Goal: Transaction & Acquisition: Purchase product/service

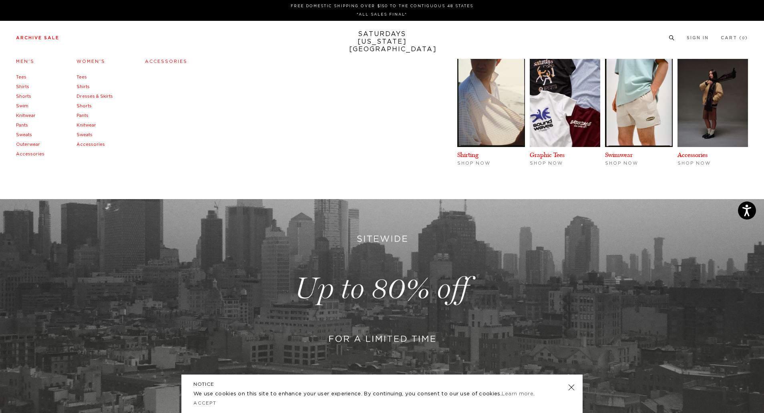
click at [22, 107] on link "Swim" at bounding box center [22, 106] width 12 height 4
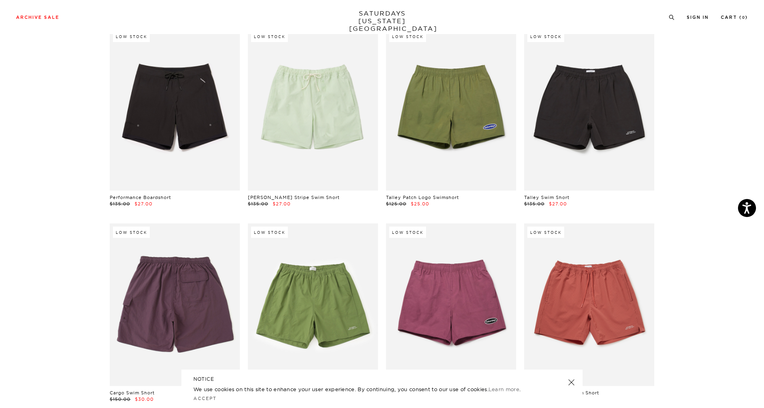
scroll to position [178, 0]
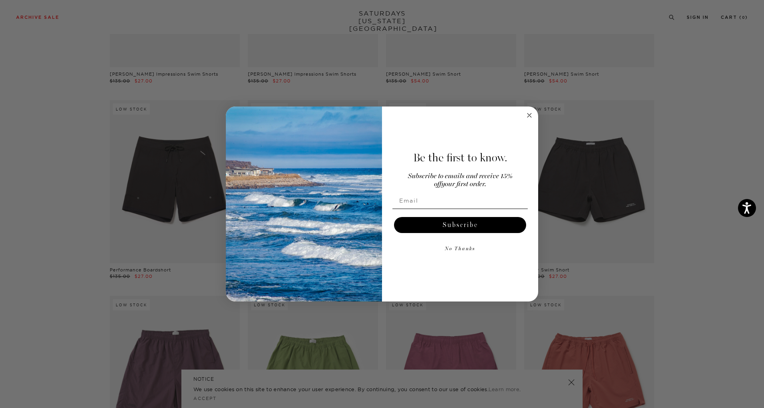
click at [531, 122] on form "Be the first to know. Subscribe to emails and receive 15% off your first order.…" at bounding box center [382, 204] width 312 height 195
click at [531, 118] on circle "Close dialog" at bounding box center [529, 115] width 9 height 9
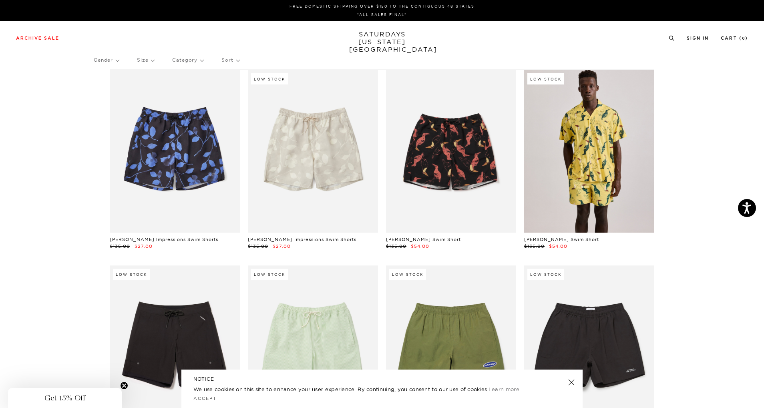
scroll to position [0, 0]
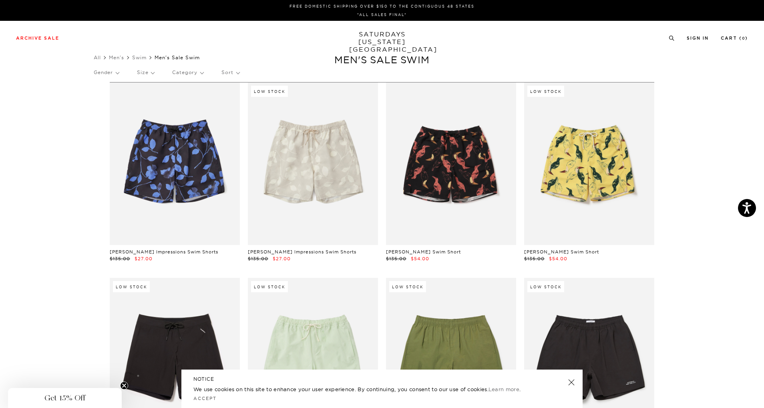
click at [153, 76] on p "Size" at bounding box center [145, 72] width 17 height 18
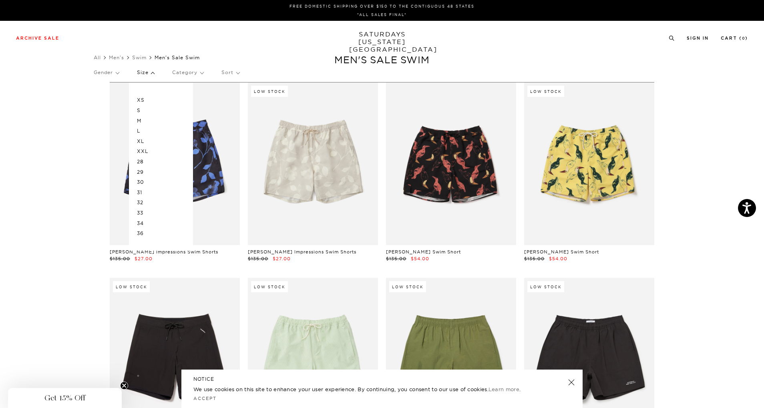
click at [146, 102] on p "XS" at bounding box center [161, 100] width 48 height 10
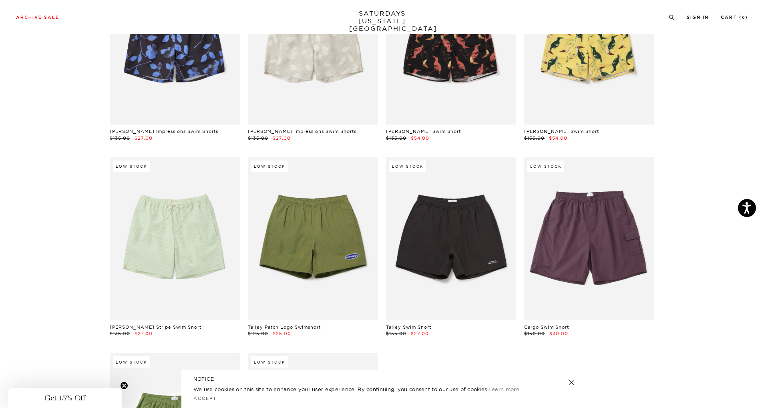
scroll to position [160, 0]
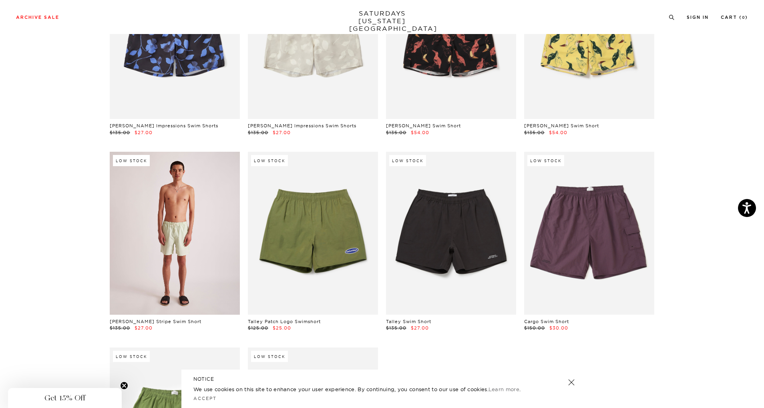
click at [150, 235] on link at bounding box center [175, 233] width 130 height 163
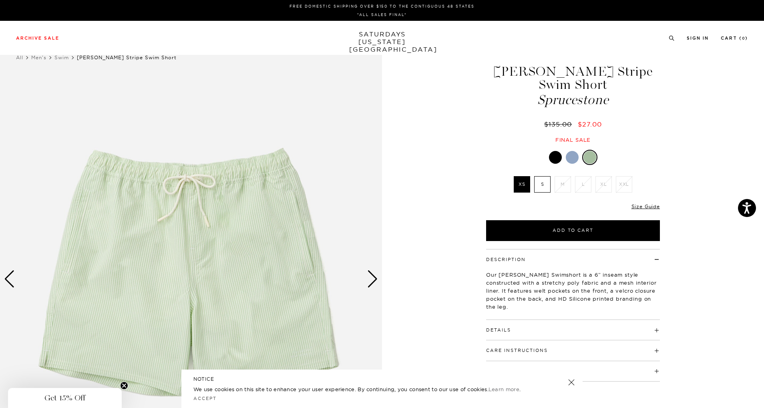
click at [574, 162] on div at bounding box center [572, 157] width 13 height 13
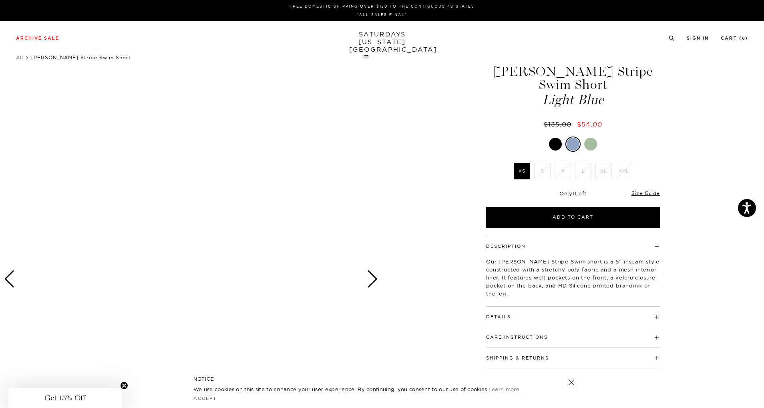
click at [557, 145] on div at bounding box center [555, 144] width 13 height 13
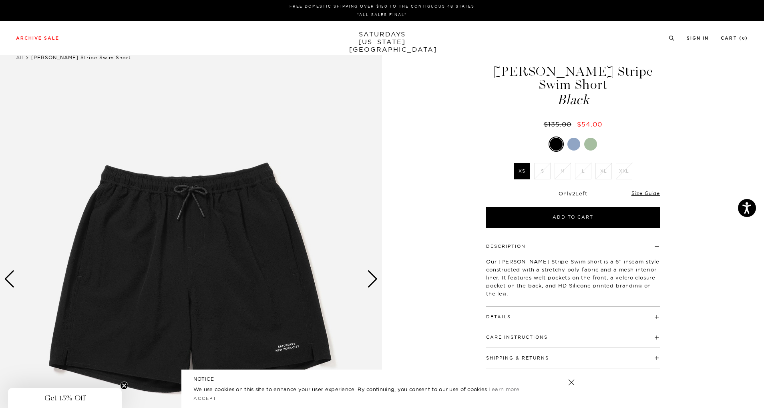
click at [578, 143] on div at bounding box center [573, 144] width 13 height 13
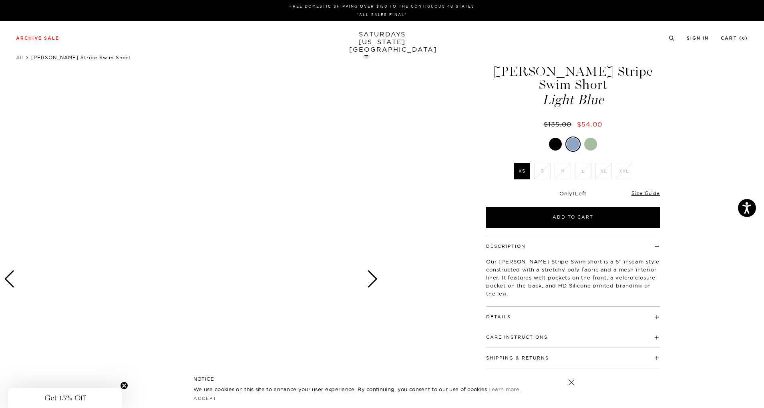
click at [592, 143] on div at bounding box center [590, 144] width 13 height 13
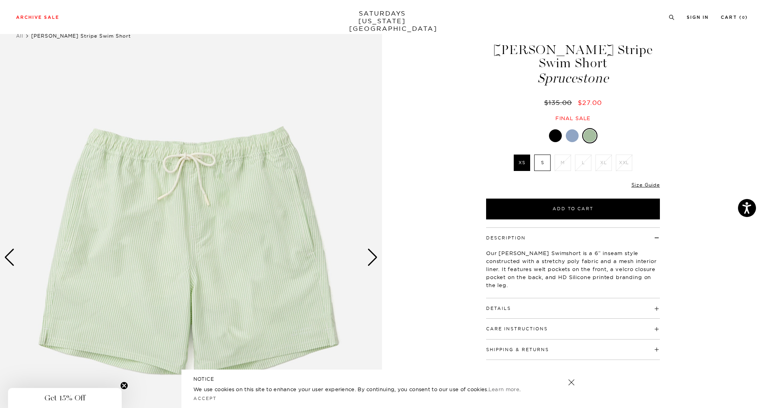
scroll to position [40, 0]
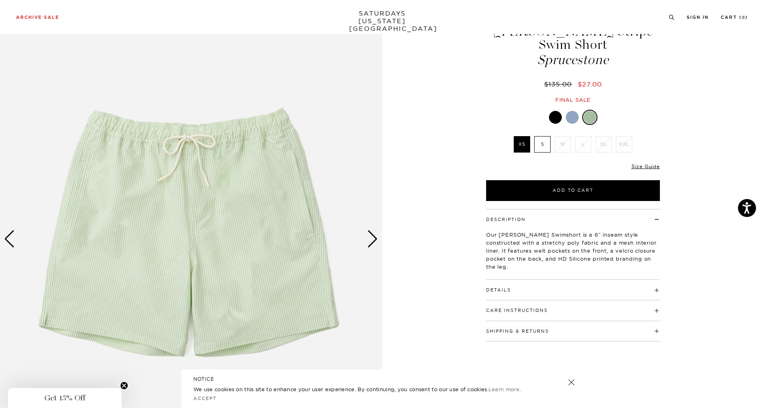
click at [579, 296] on div "Details Mid-weight 100% polyester seersucker fabric. Medium-stretchiness Single…" at bounding box center [573, 290] width 174 height 20
click at [511, 290] on span at bounding box center [511, 290] width 0 height 6
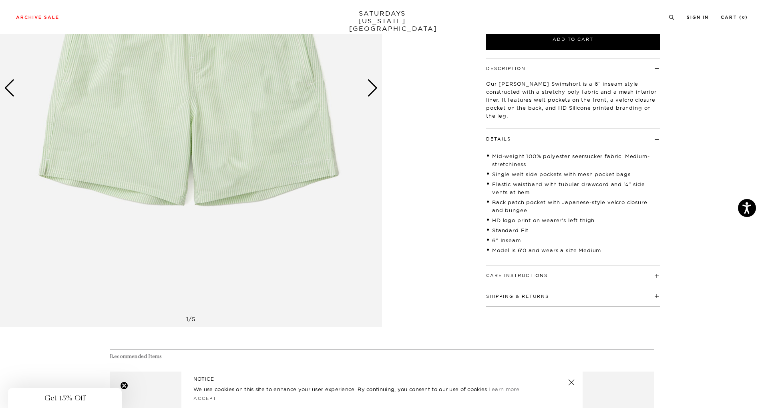
scroll to position [200, 0]
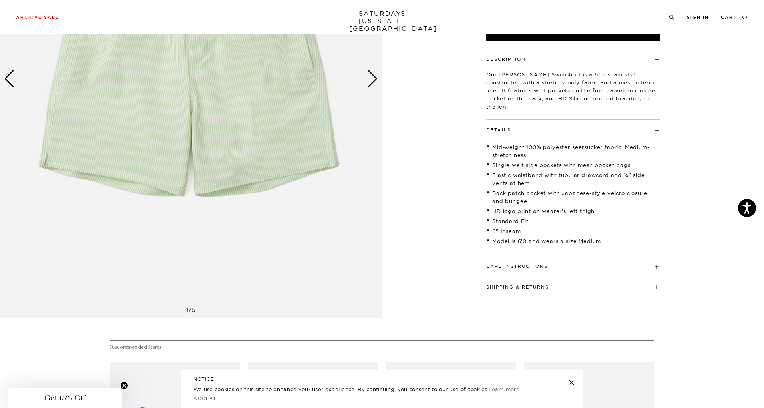
click at [553, 273] on div "Care Instructions Machine Wash Cold With Like Colors Only Non-Chlorine Bleach W…" at bounding box center [573, 266] width 174 height 20
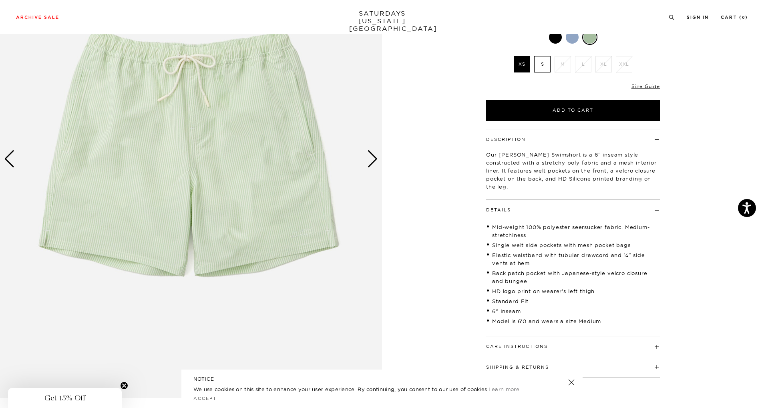
scroll to position [0, 0]
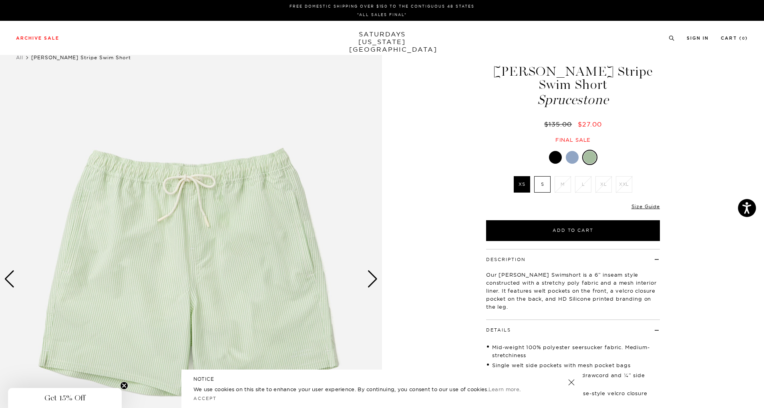
click at [542, 189] on label "S" at bounding box center [542, 184] width 16 height 16
click at [0, 0] on input "S" at bounding box center [0, 0] width 0 height 0
click at [525, 191] on label "XS" at bounding box center [522, 184] width 16 height 16
click at [0, 0] on input "XS" at bounding box center [0, 0] width 0 height 0
click at [652, 205] on link "Size Guide" at bounding box center [645, 206] width 28 height 6
